Goal: Task Accomplishment & Management: Manage account settings

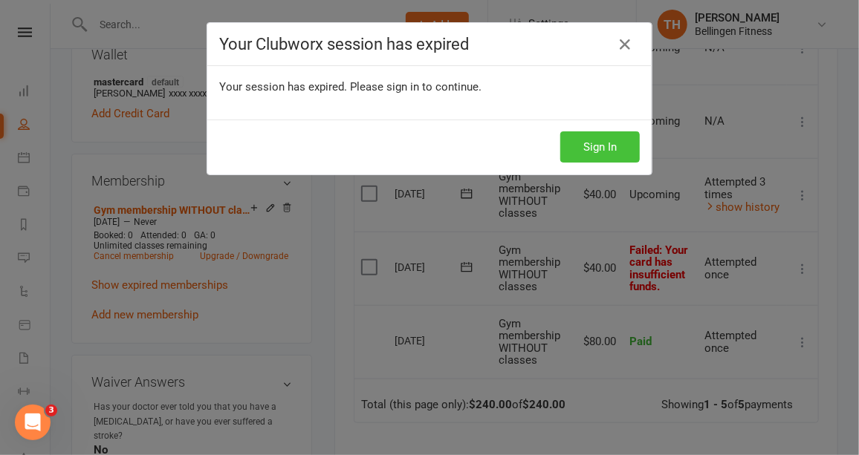
click at [615, 140] on button "Sign In" at bounding box center [599, 146] width 79 height 31
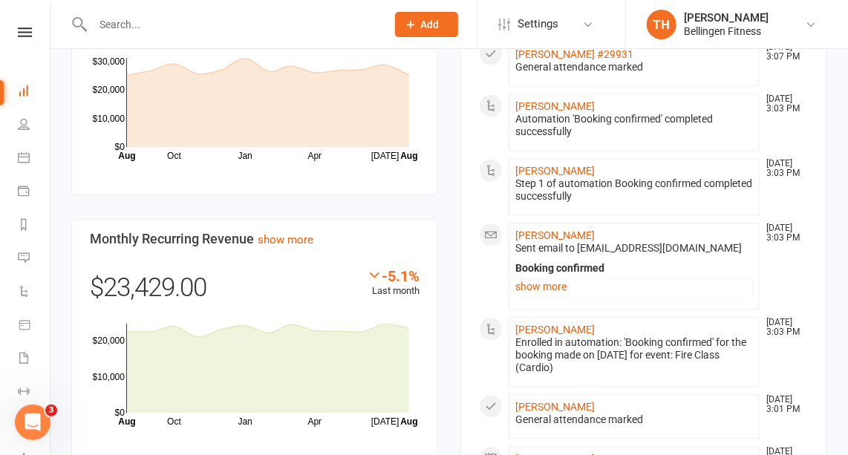
scroll to position [1001, 0]
click at [25, 224] on icon at bounding box center [24, 224] width 12 height 12
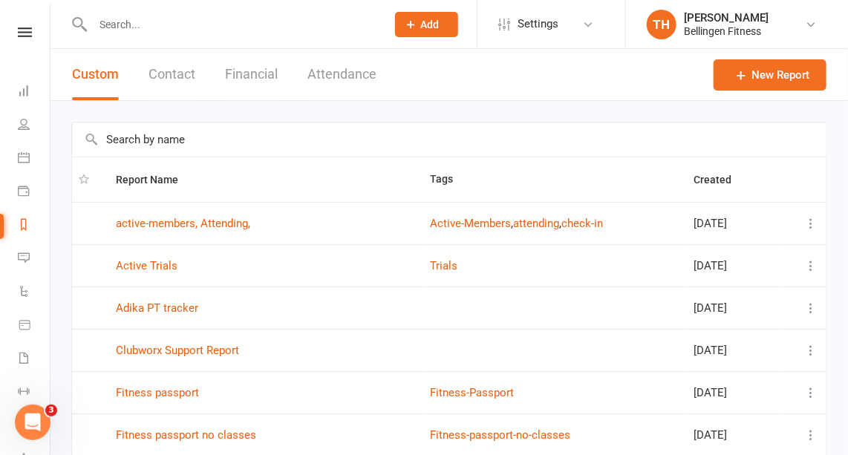
scroll to position [280, 0]
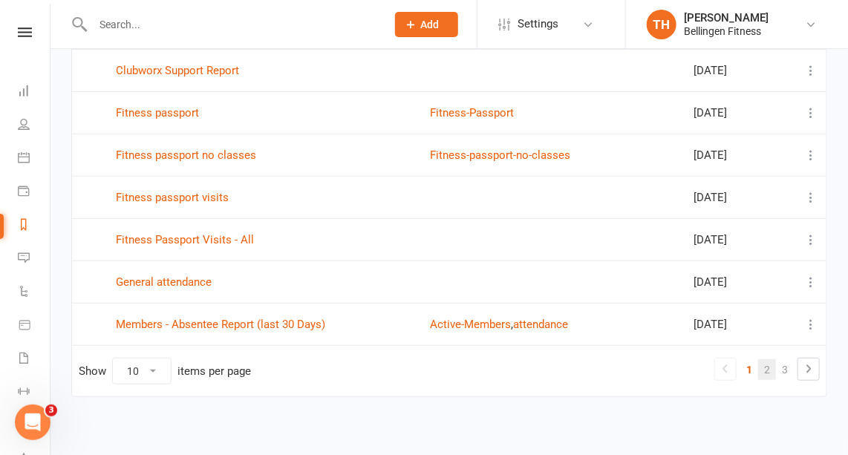
click at [770, 360] on link "2" at bounding box center [767, 370] width 18 height 21
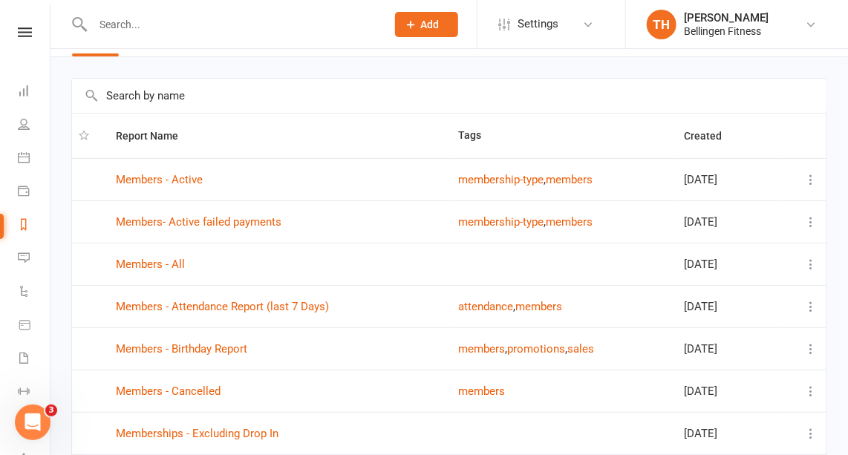
scroll to position [0, 0]
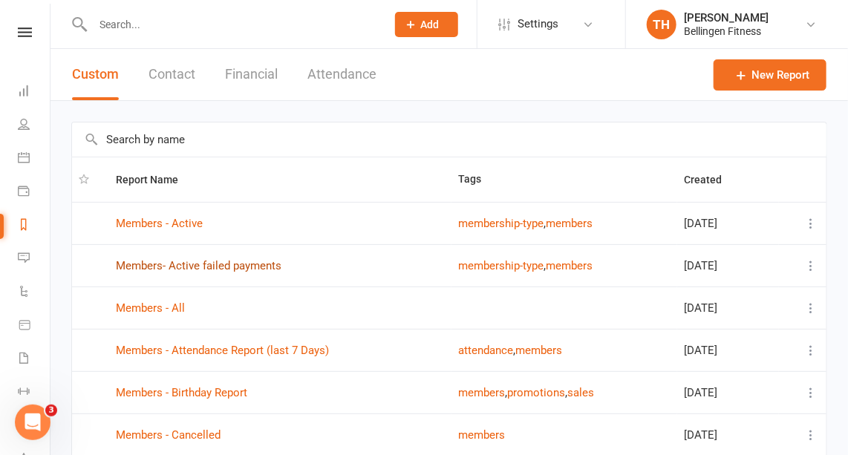
click at [242, 259] on link "Members- Active failed payments" at bounding box center [199, 265] width 166 height 13
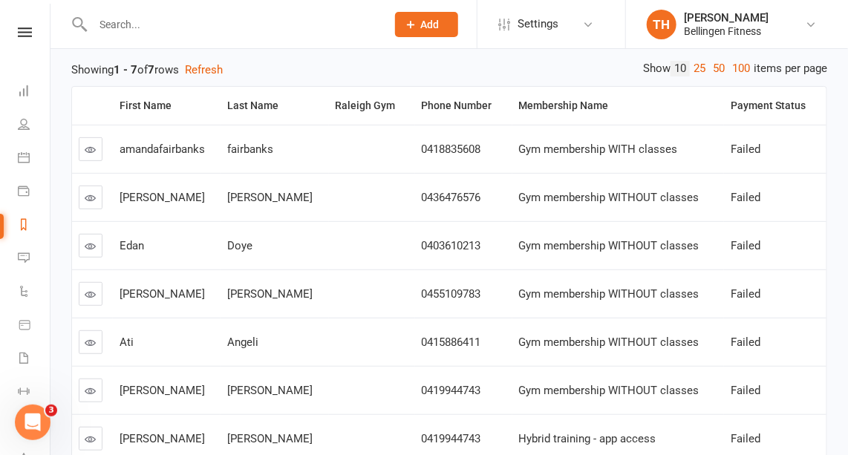
scroll to position [164, 0]
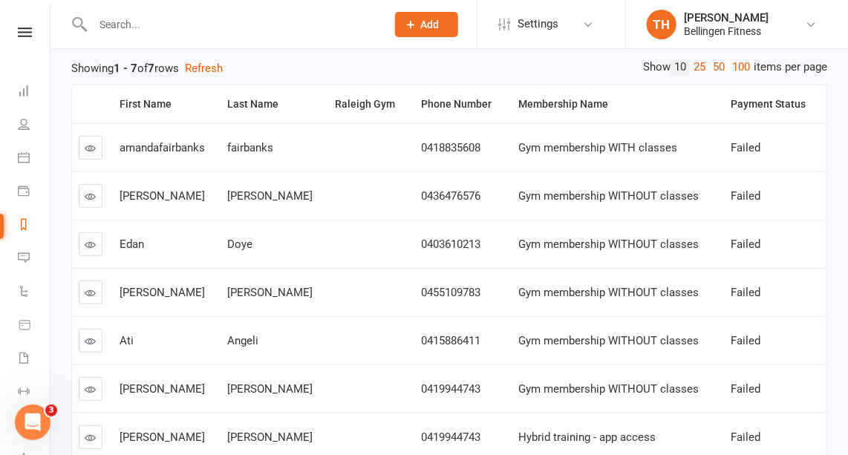
click at [90, 290] on icon at bounding box center [90, 292] width 11 height 11
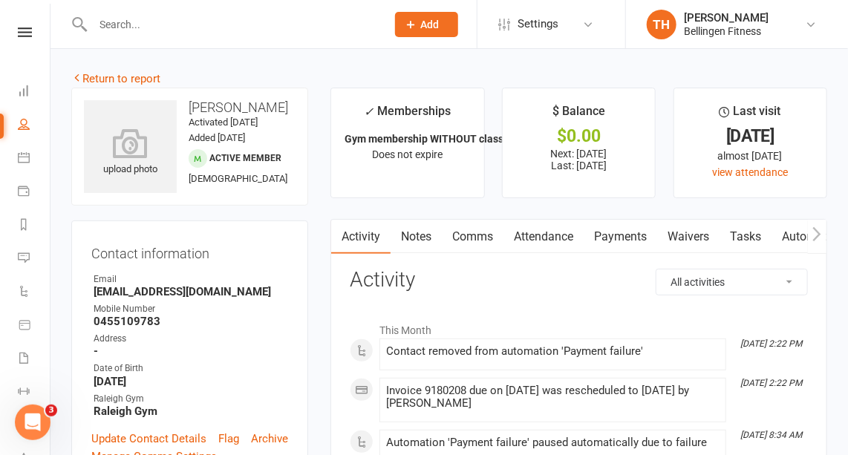
click at [643, 235] on link "Payments" at bounding box center [621, 237] width 74 height 34
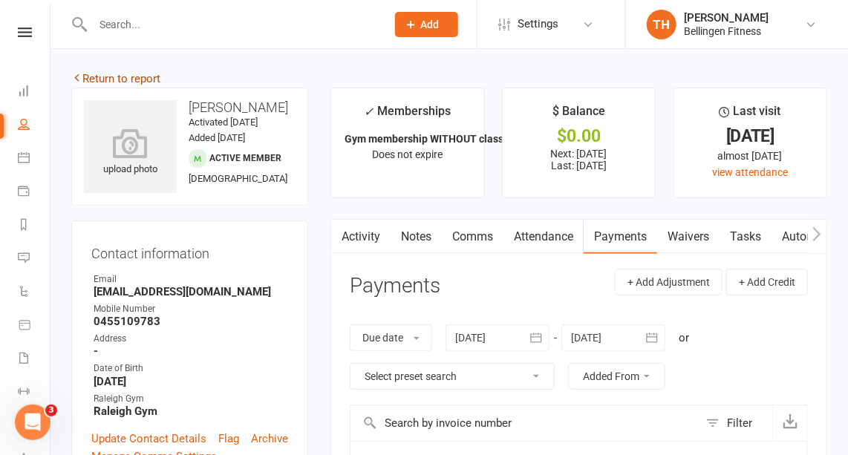
click at [143, 76] on link "Return to report" at bounding box center [115, 78] width 89 height 13
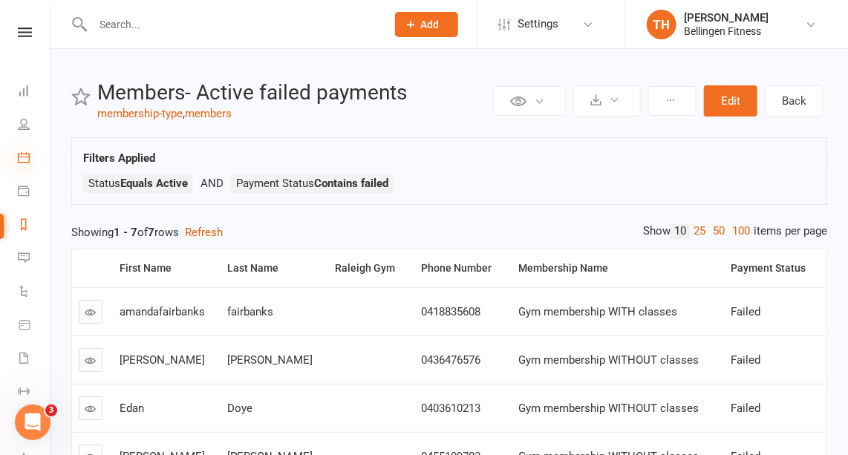
click at [23, 156] on icon at bounding box center [24, 158] width 12 height 12
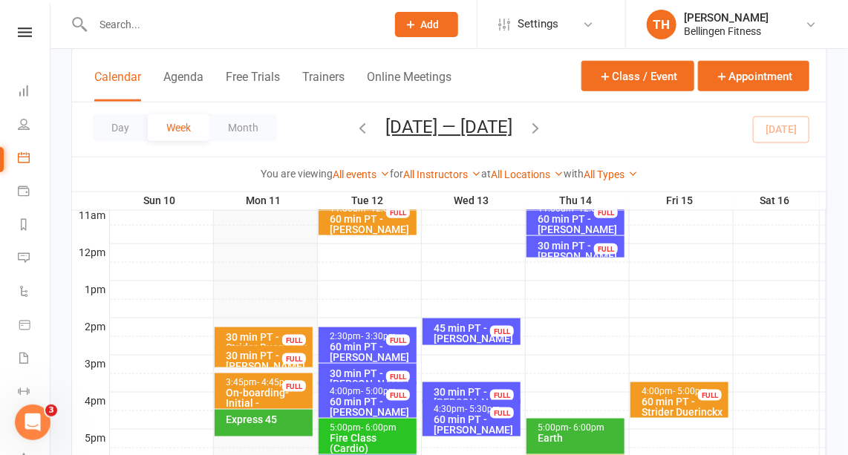
scroll to position [527, 0]
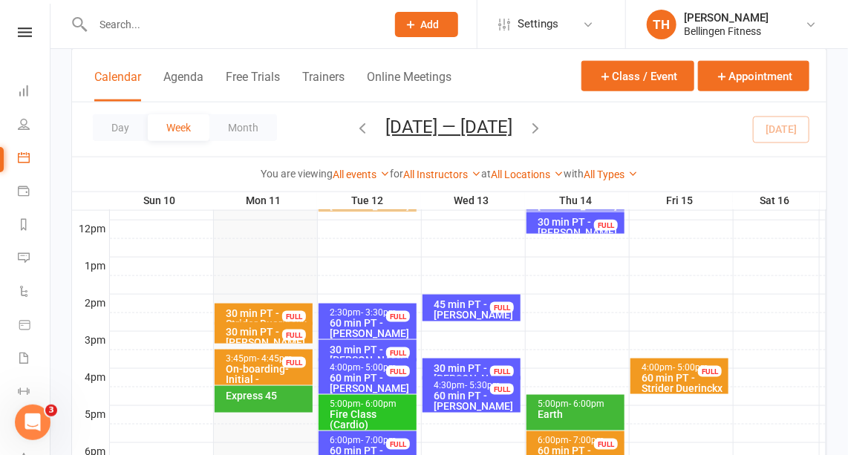
click at [253, 396] on div "Express 45" at bounding box center [267, 396] width 85 height 10
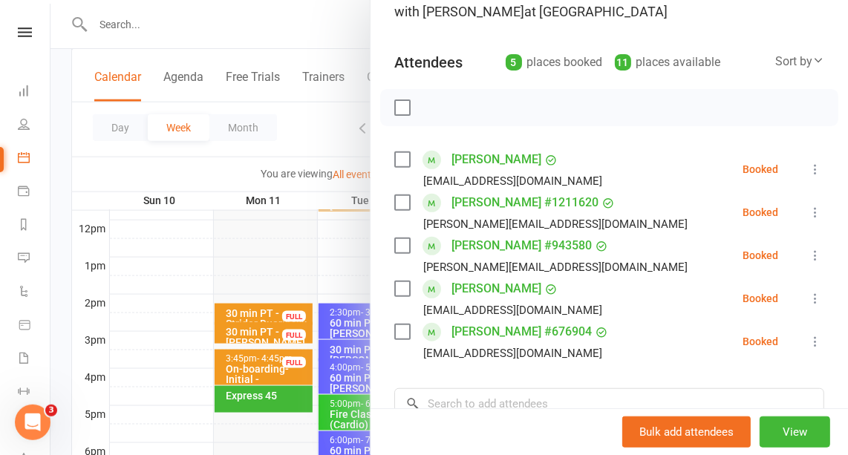
scroll to position [0, 0]
